Goal: Information Seeking & Learning: Learn about a topic

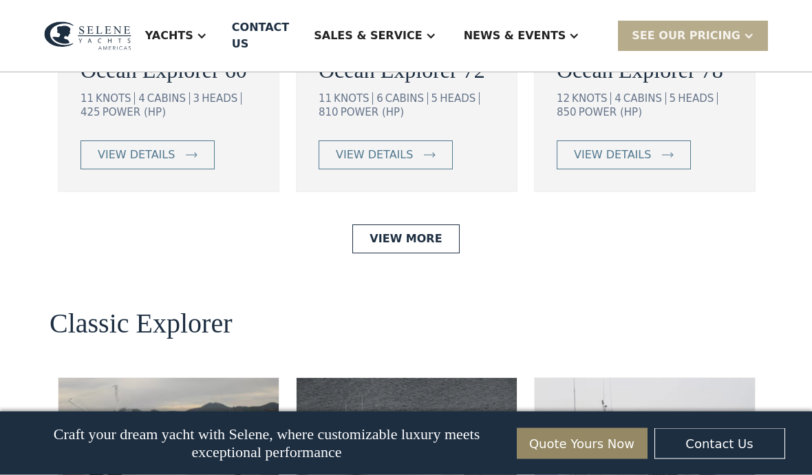
scroll to position [2674, 0]
click at [430, 253] on link "View More" at bounding box center [405, 238] width 107 height 29
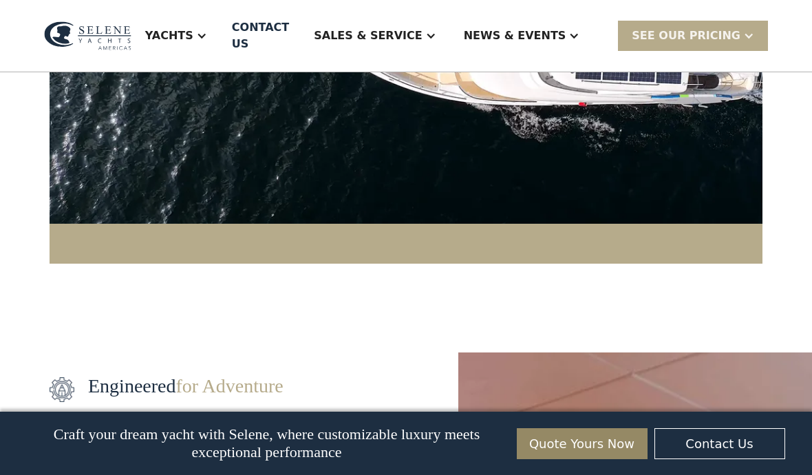
scroll to position [1555, 0]
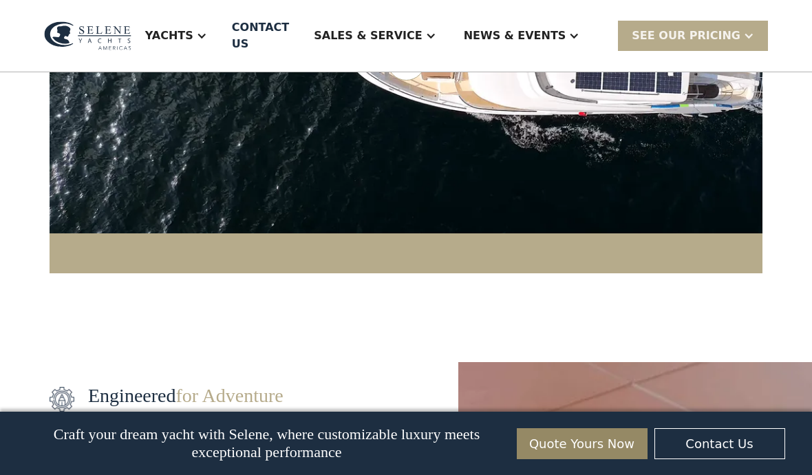
click at [193, 29] on div "Yachts" at bounding box center [169, 36] width 48 height 17
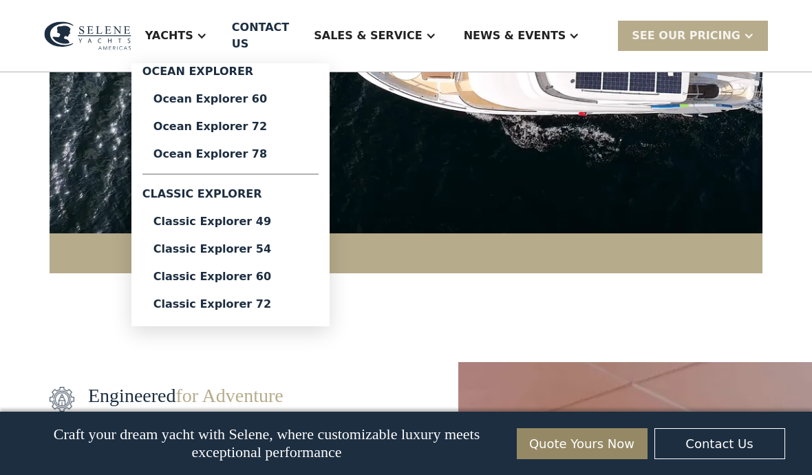
scroll to position [0, 0]
click at [224, 220] on div "Classic Explorer 49" at bounding box center [231, 221] width 154 height 11
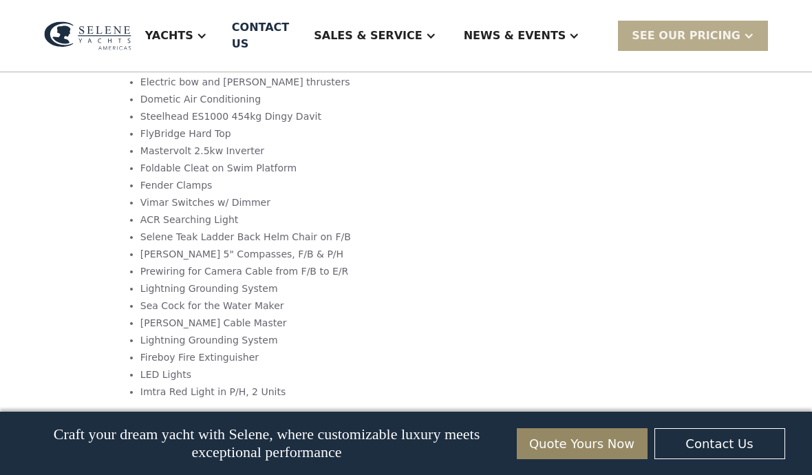
scroll to position [2250, 0]
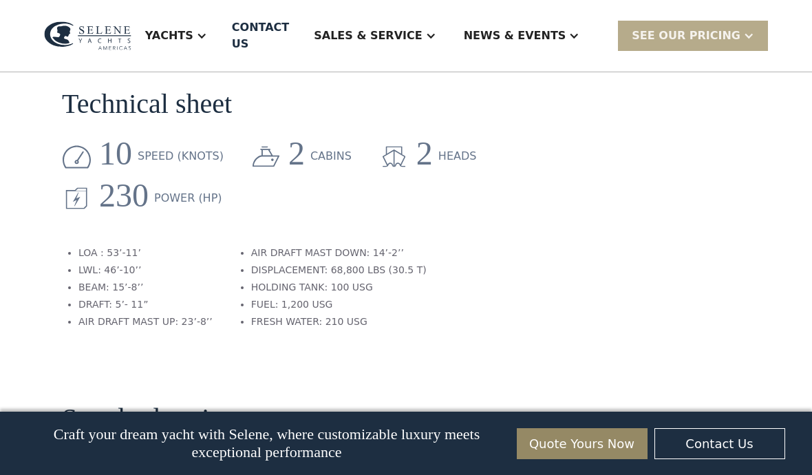
click at [761, 30] on div "SEE Our Pricing" at bounding box center [693, 36] width 150 height 30
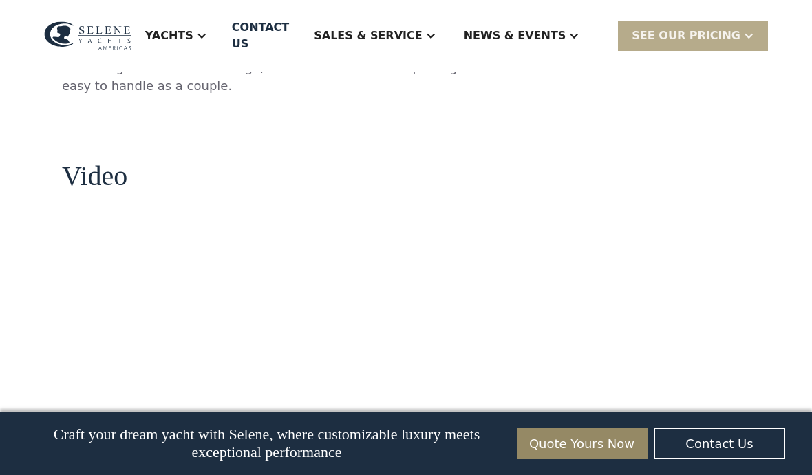
scroll to position [1386, 0]
click at [193, 34] on div "Yachts" at bounding box center [169, 36] width 48 height 17
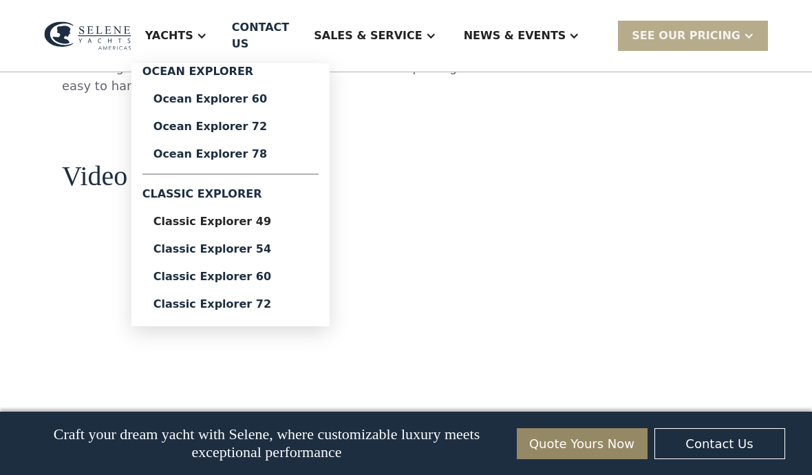
click at [206, 248] on link "Classic Explorer 54" at bounding box center [231, 249] width 176 height 28
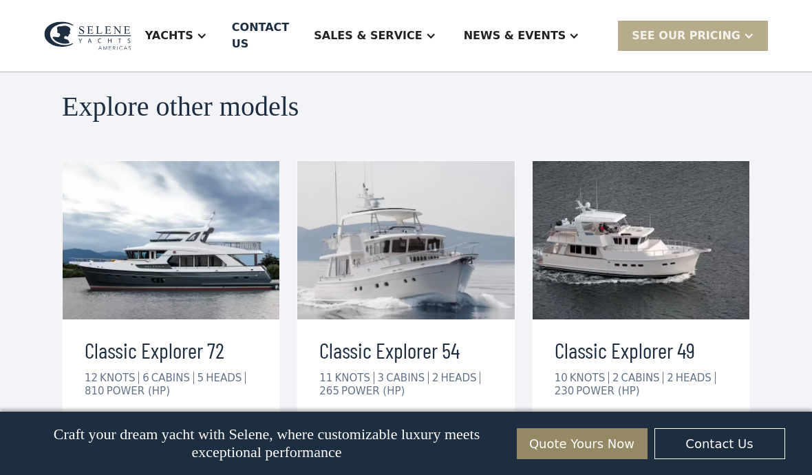
scroll to position [2913, 0]
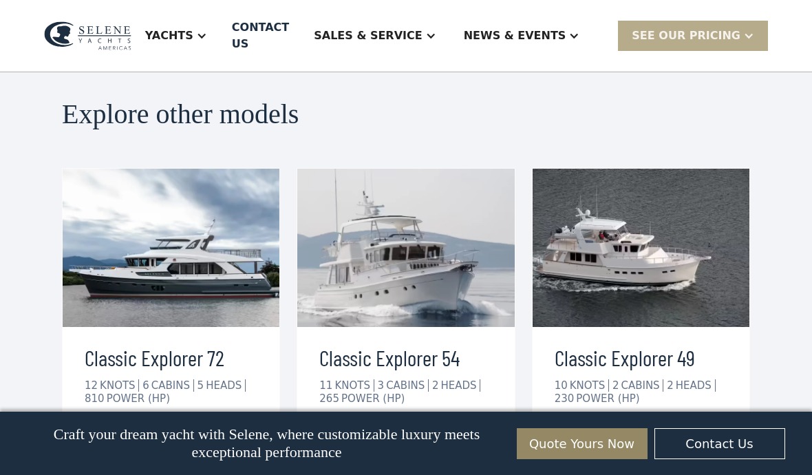
click at [436, 427] on link "view details" at bounding box center [386, 441] width 134 height 29
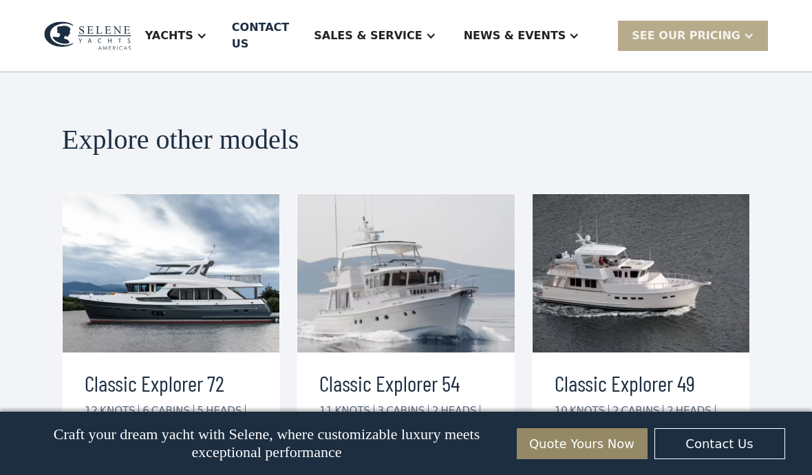
scroll to position [2825, 0]
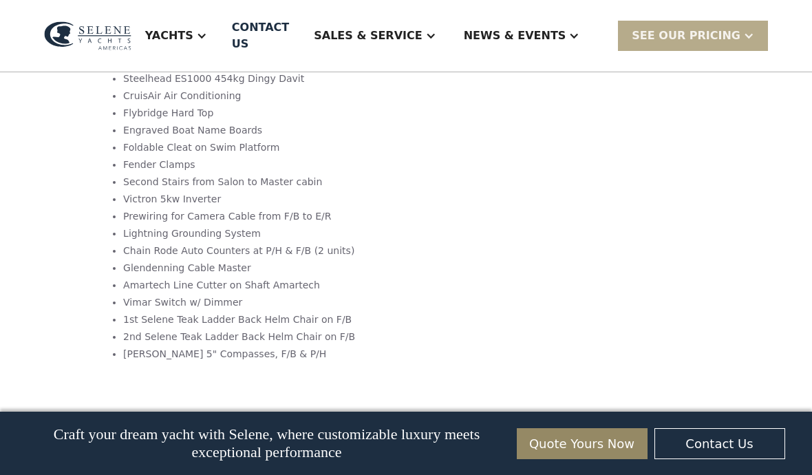
scroll to position [2080, 0]
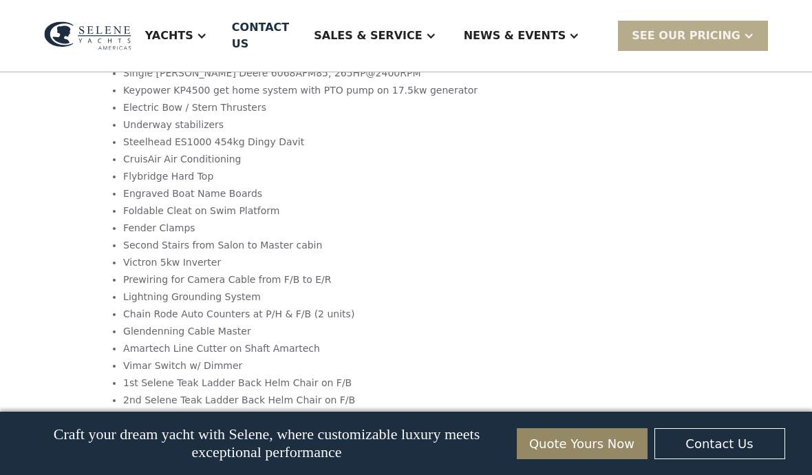
click at [193, 28] on div "Yachts" at bounding box center [169, 36] width 48 height 17
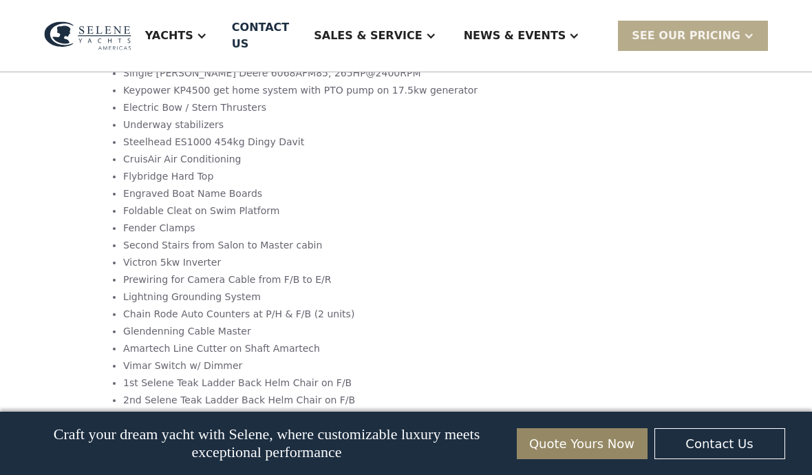
scroll to position [0, 0]
